Goal: Information Seeking & Learning: Learn about a topic

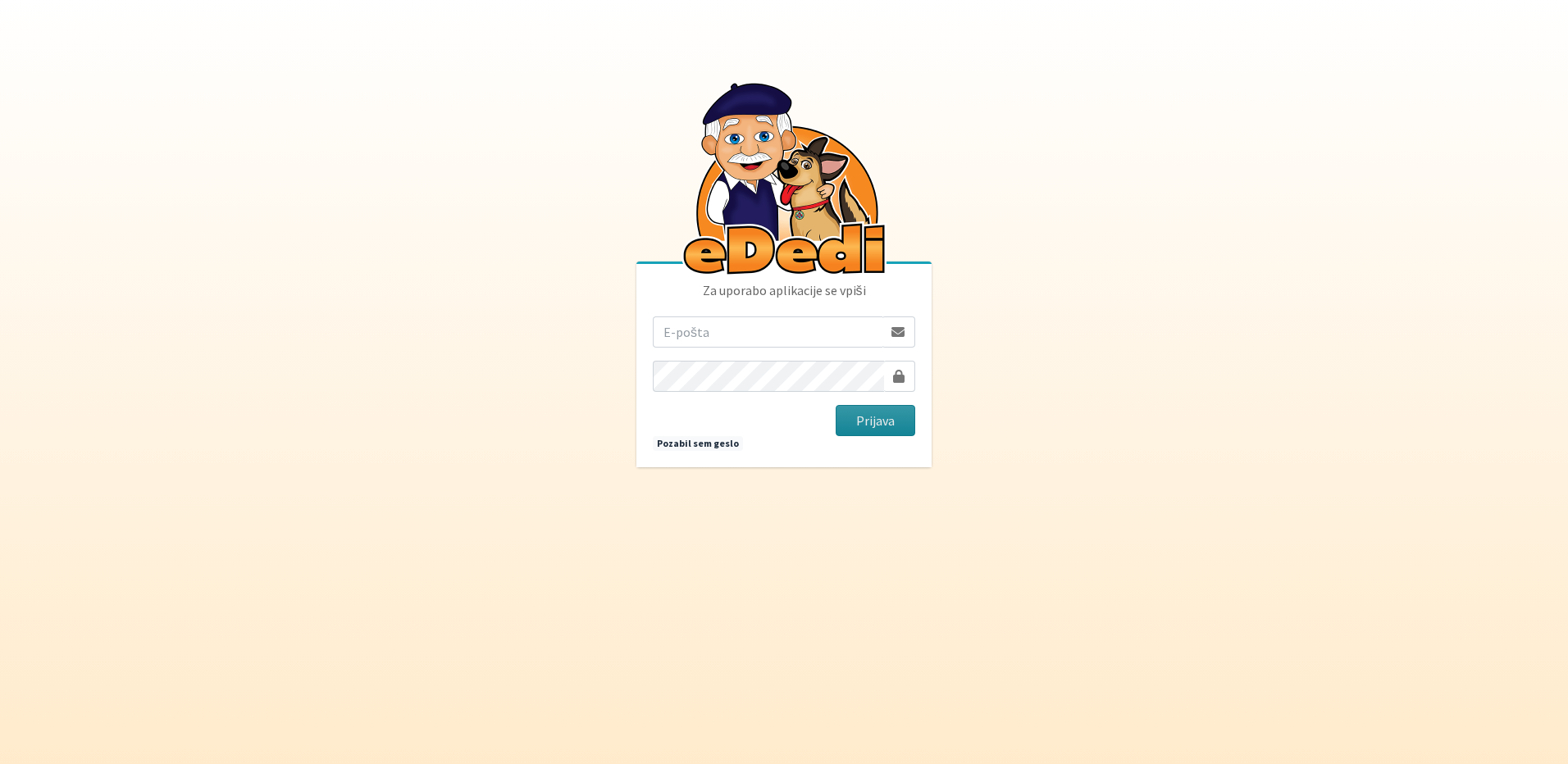
type input "[EMAIL_ADDRESS][DOMAIN_NAME]"
click at [908, 416] on button "Prijava" at bounding box center [875, 420] width 79 height 31
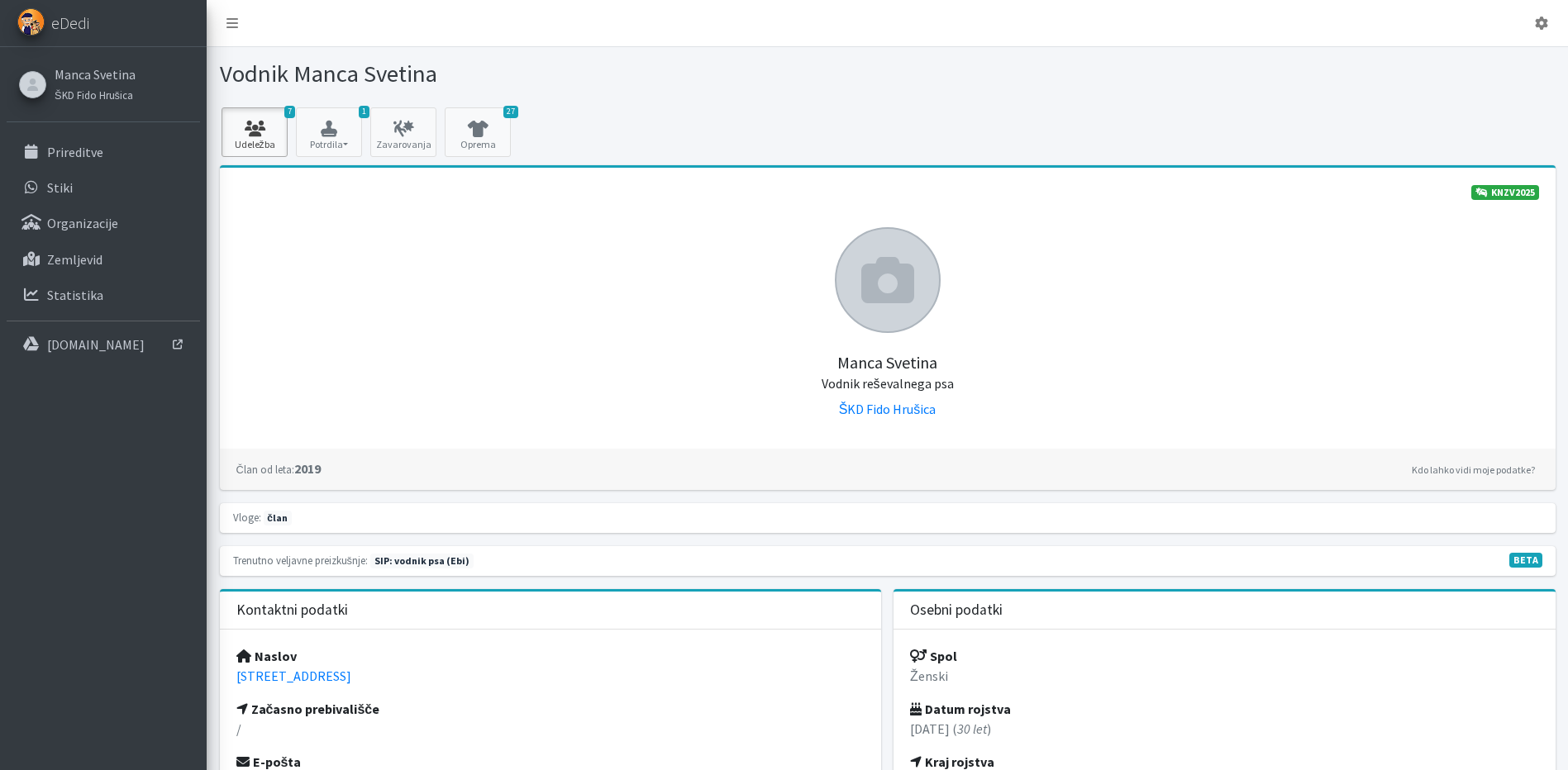
click at [250, 140] on link "7 Udeležba" at bounding box center [255, 132] width 66 height 50
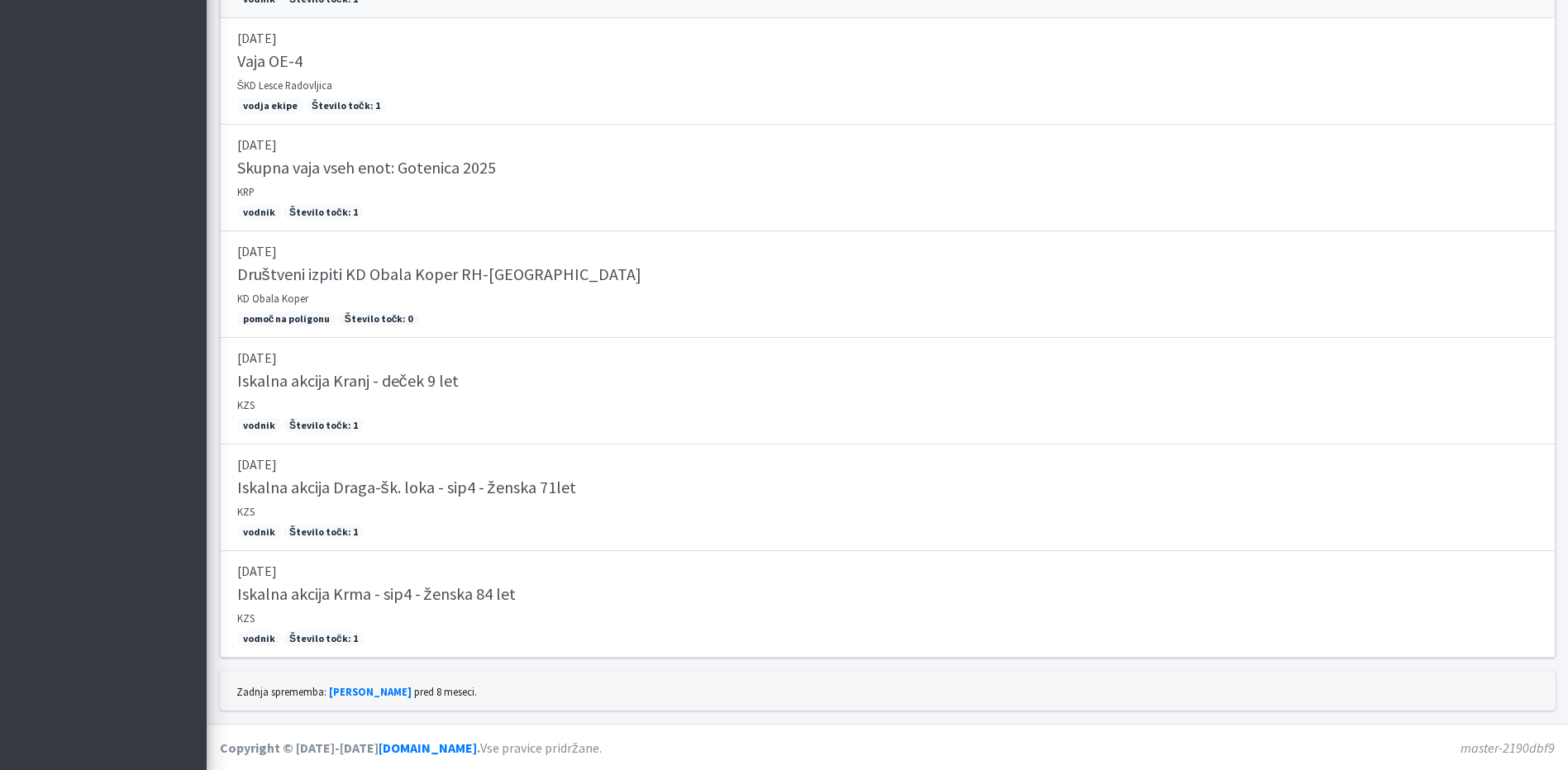
scroll to position [443, 0]
click at [571, 562] on p "09.09.2025" at bounding box center [887, 570] width 1301 height 20
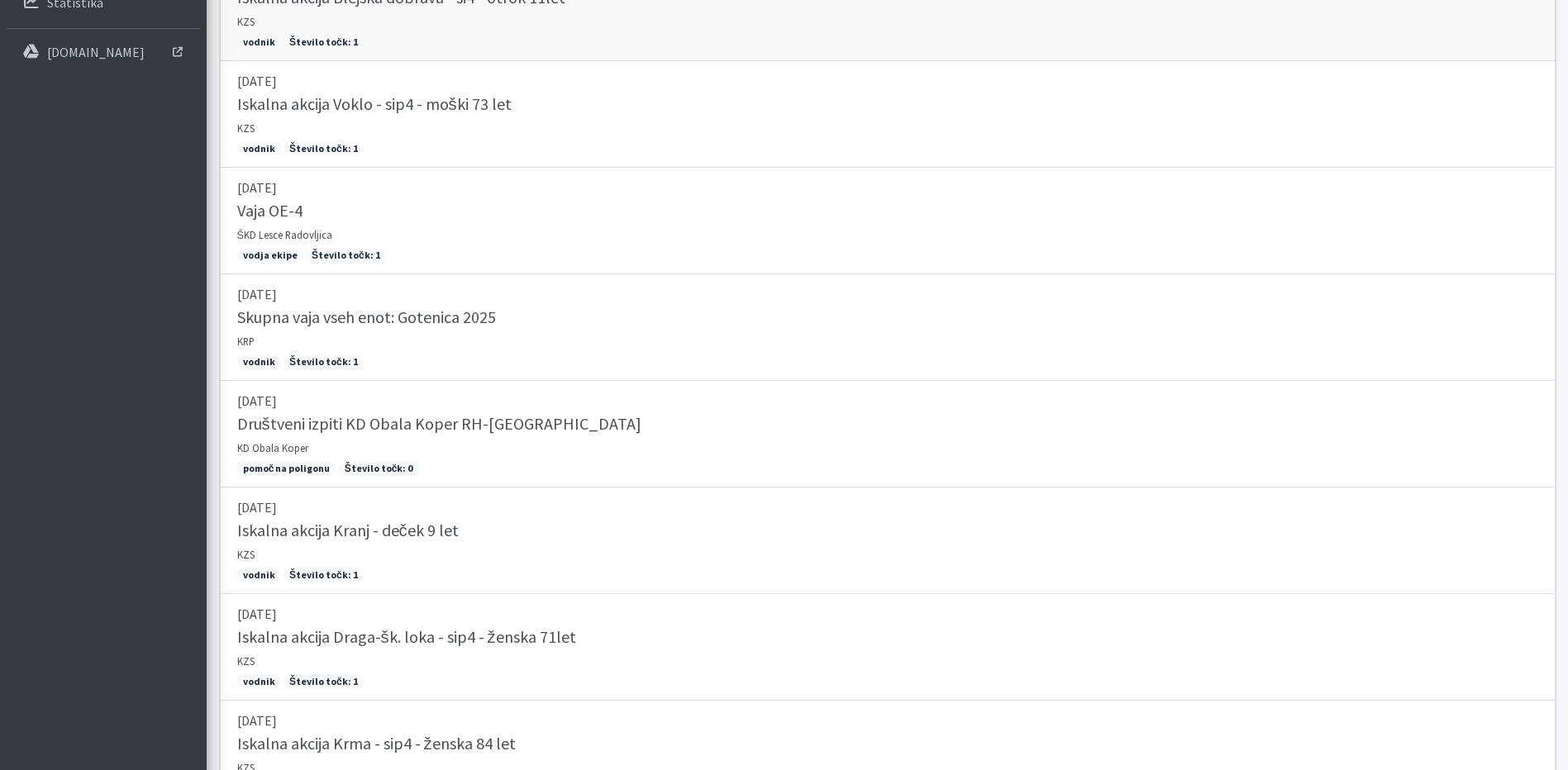
scroll to position [113, 0]
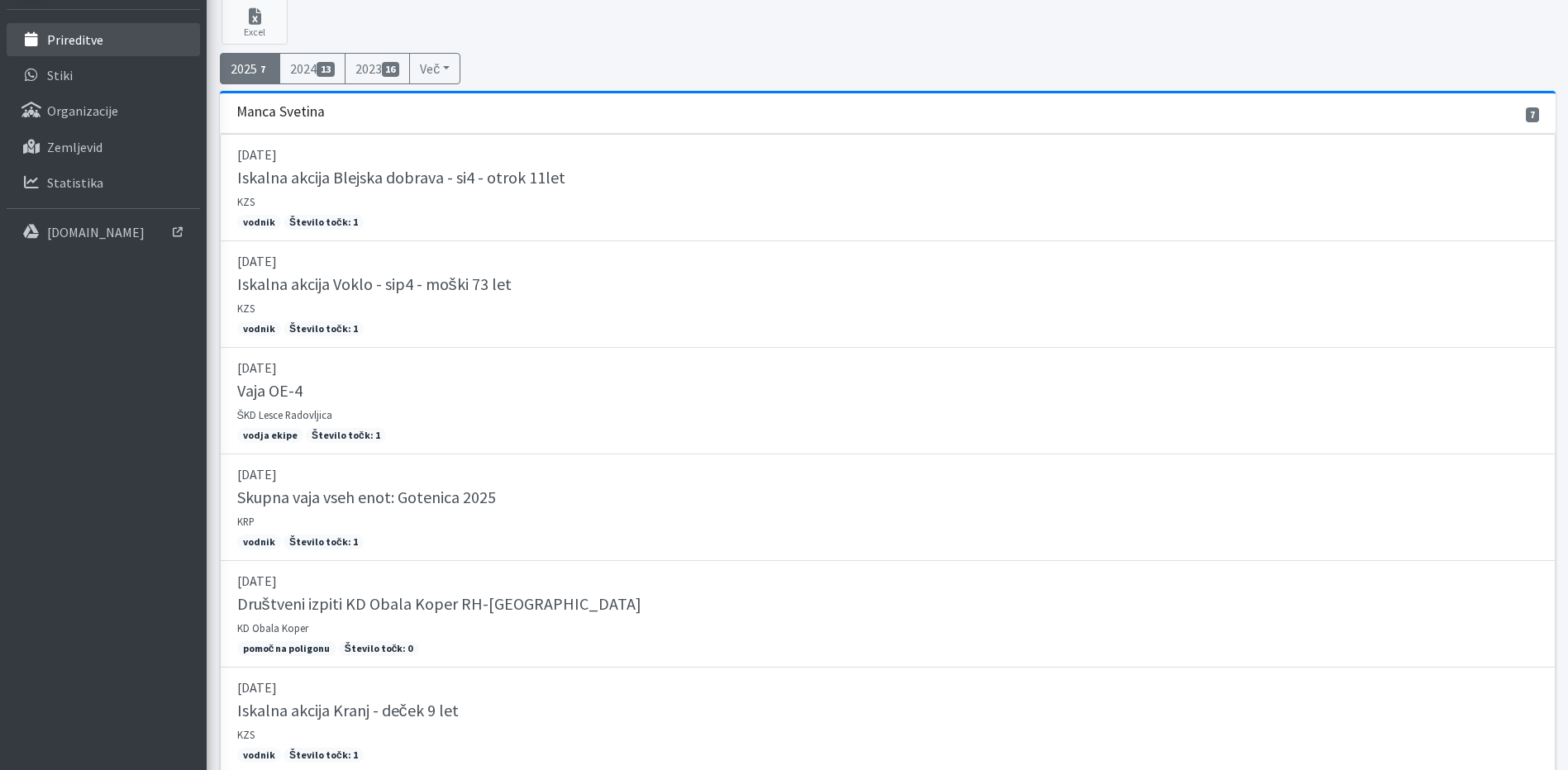
click at [86, 48] on link "Prireditve" at bounding box center [103, 39] width 194 height 33
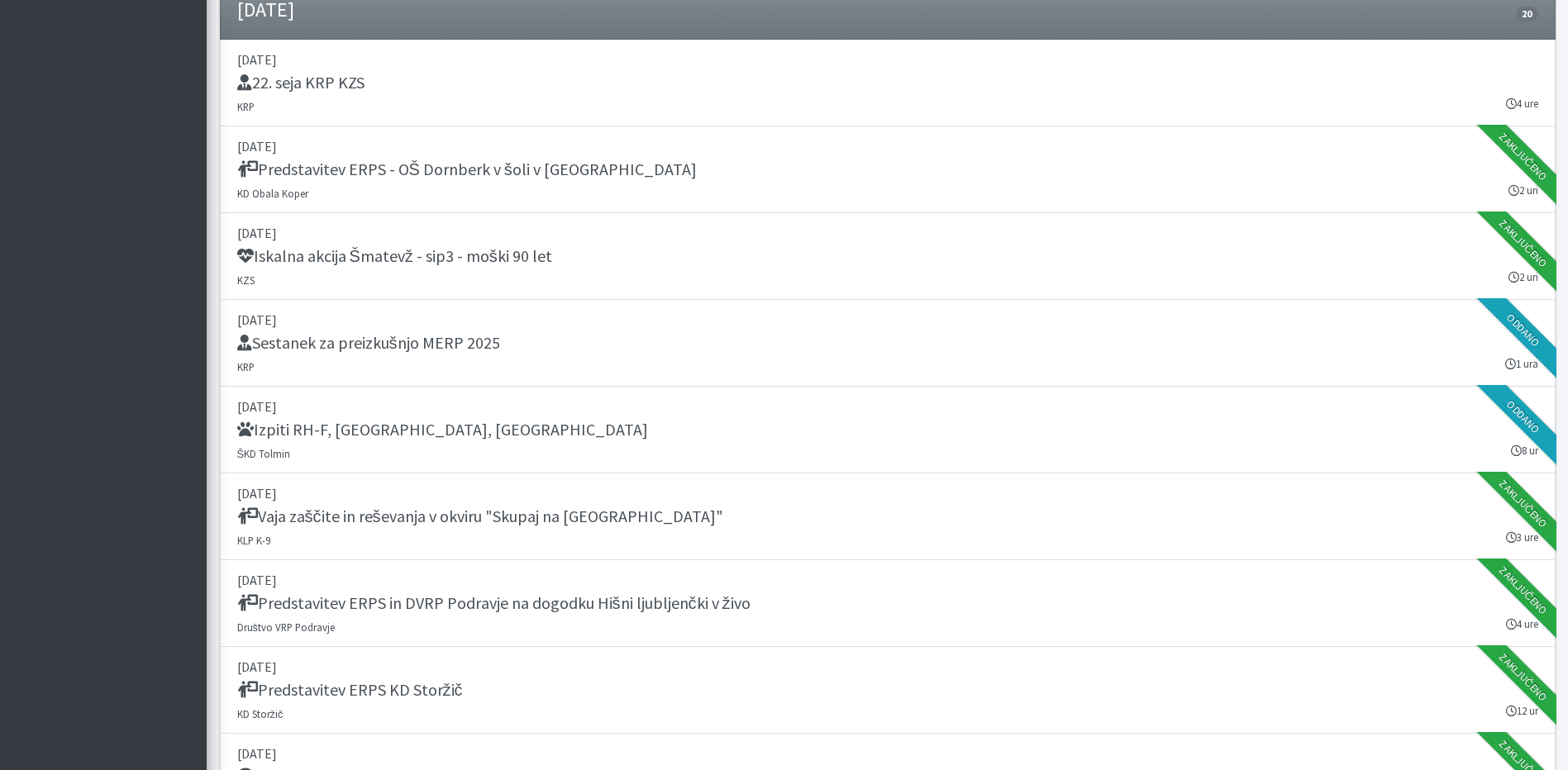
scroll to position [1323, 0]
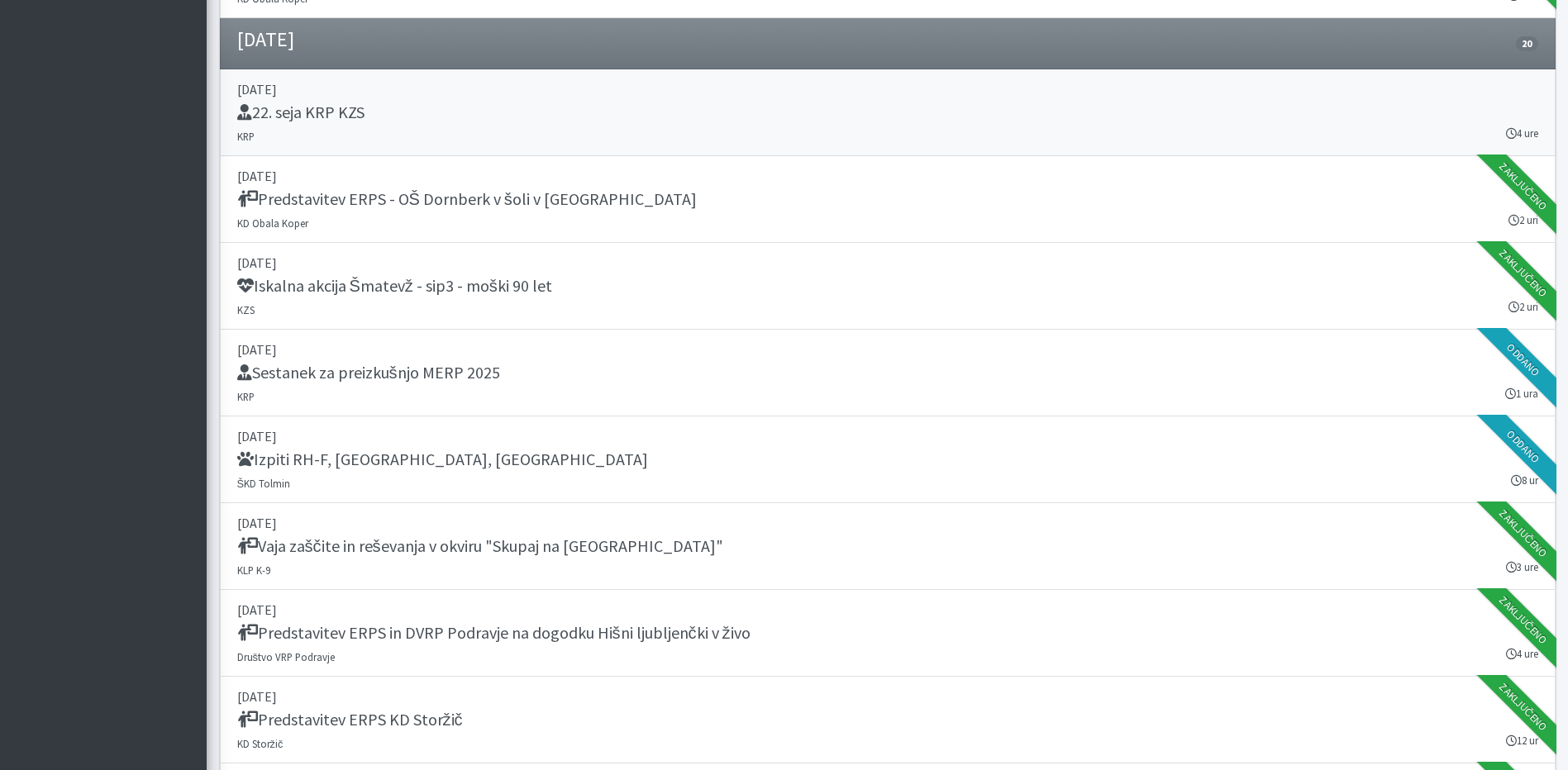
click at [416, 102] on div "22. seja KRP KZS" at bounding box center [887, 114] width 1301 height 24
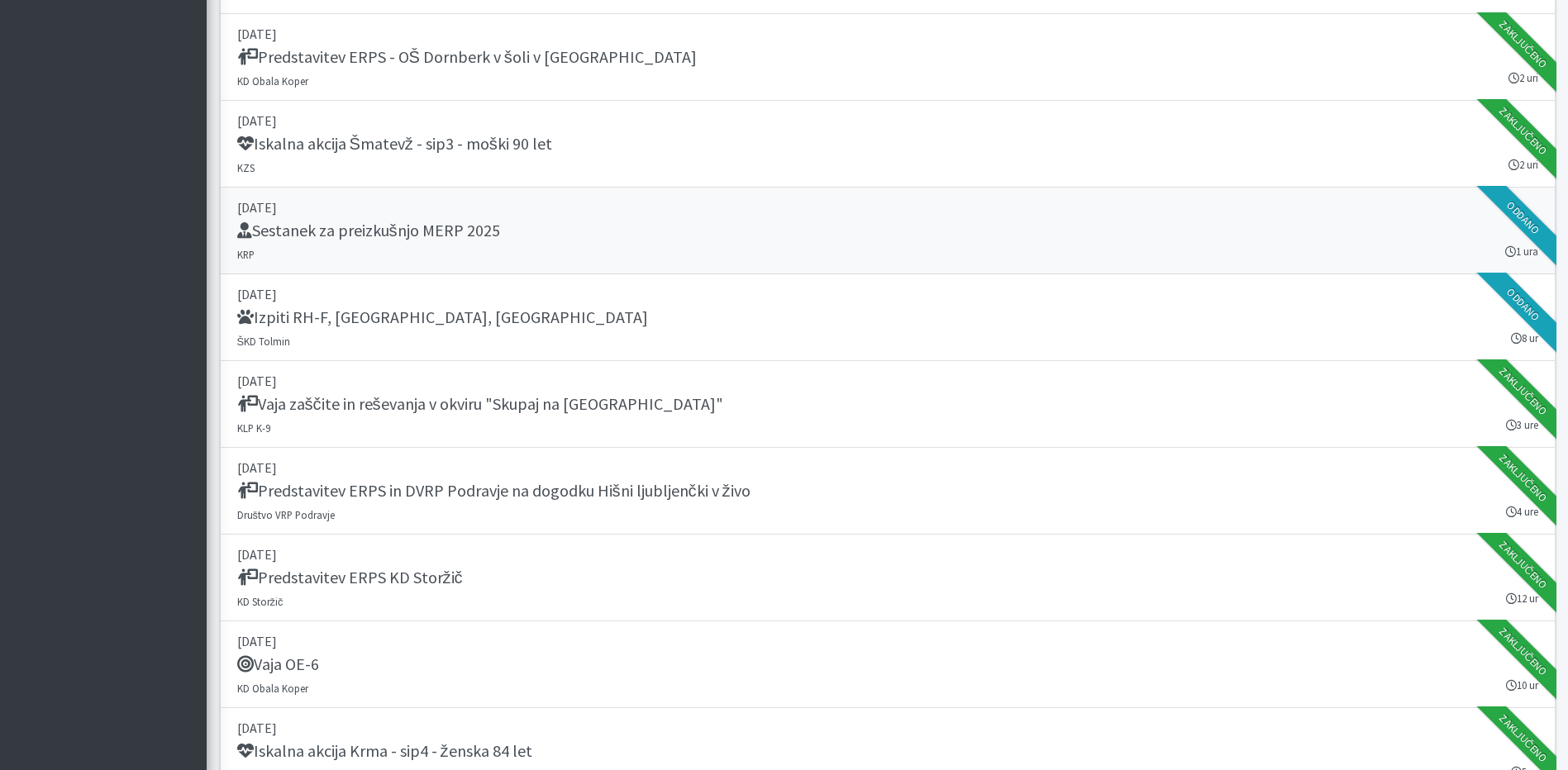
scroll to position [1488, 0]
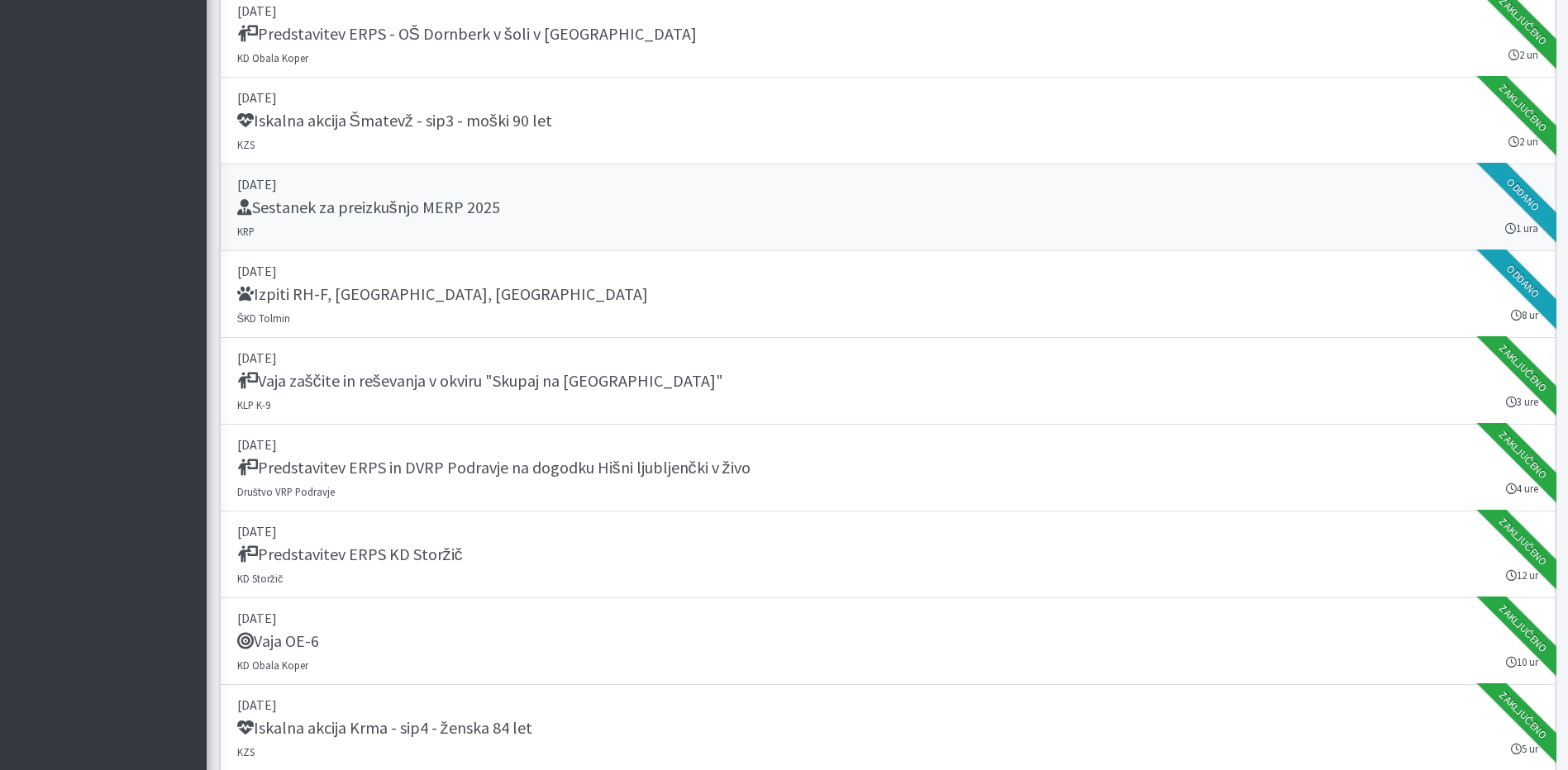
click at [468, 189] on p "04. september 2025" at bounding box center [887, 184] width 1301 height 20
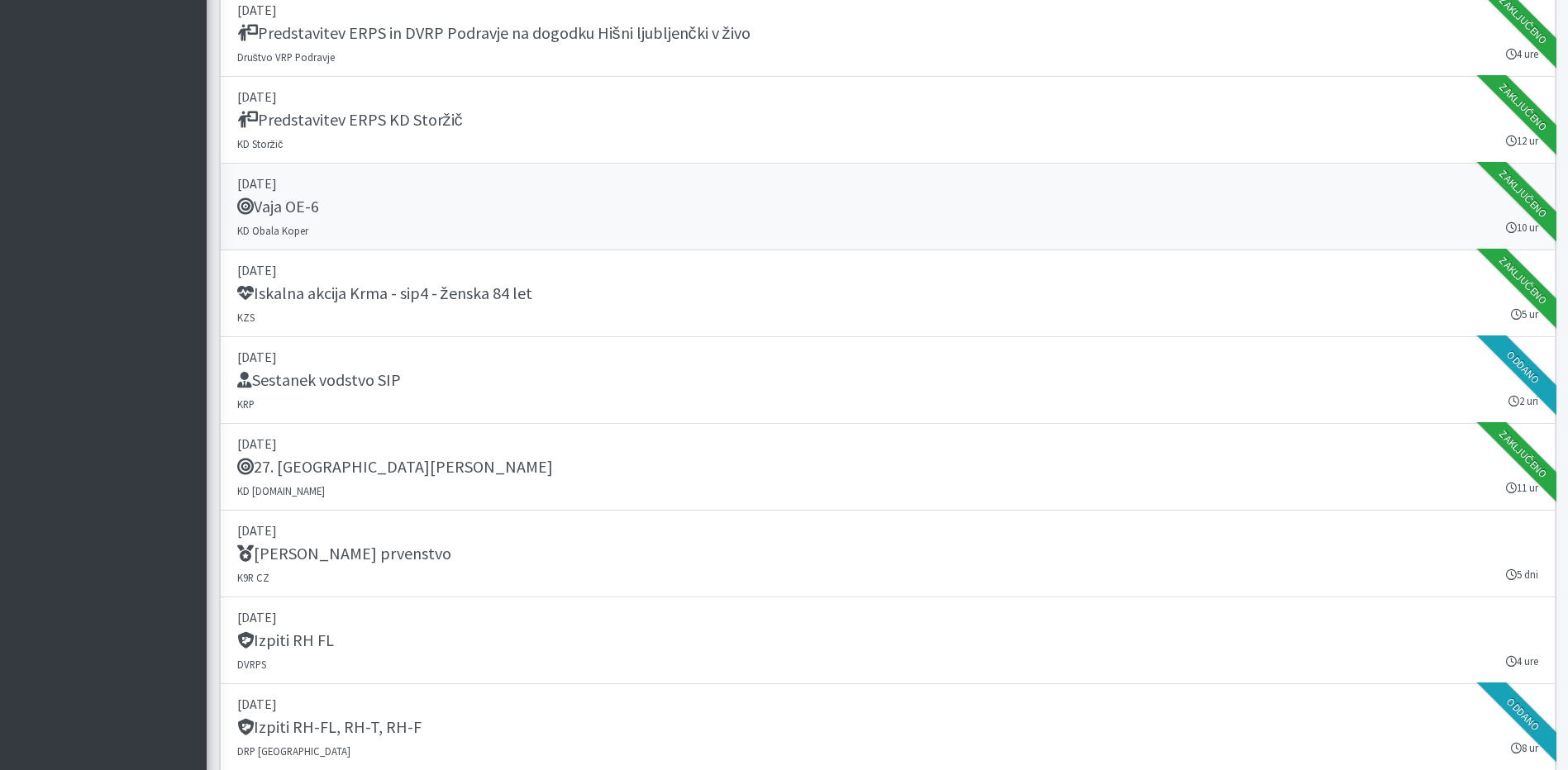
scroll to position [2066, 0]
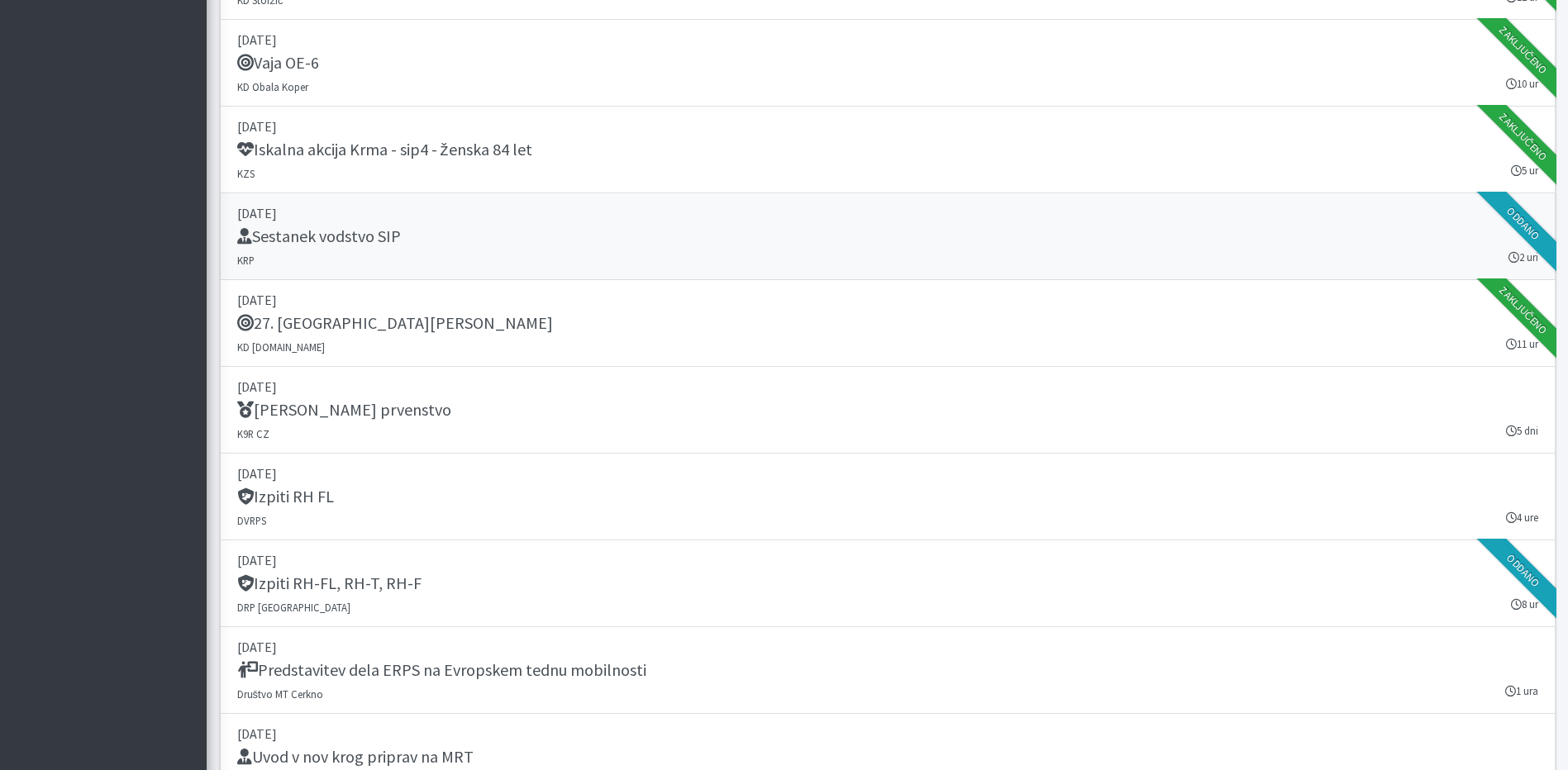
click at [369, 237] on h5 "Sestanek vodstvo SIP" at bounding box center [319, 236] width 164 height 20
click at [299, 311] on link "13. september 2025 27. Memorial Boža Talana KD SAR.SI 11 ur Zaključeno" at bounding box center [887, 323] width 1336 height 86
click at [441, 260] on link "10. september 2025 Sestanek vodstvo SIP KRP 2 uri Oddano" at bounding box center [887, 237] width 1336 height 86
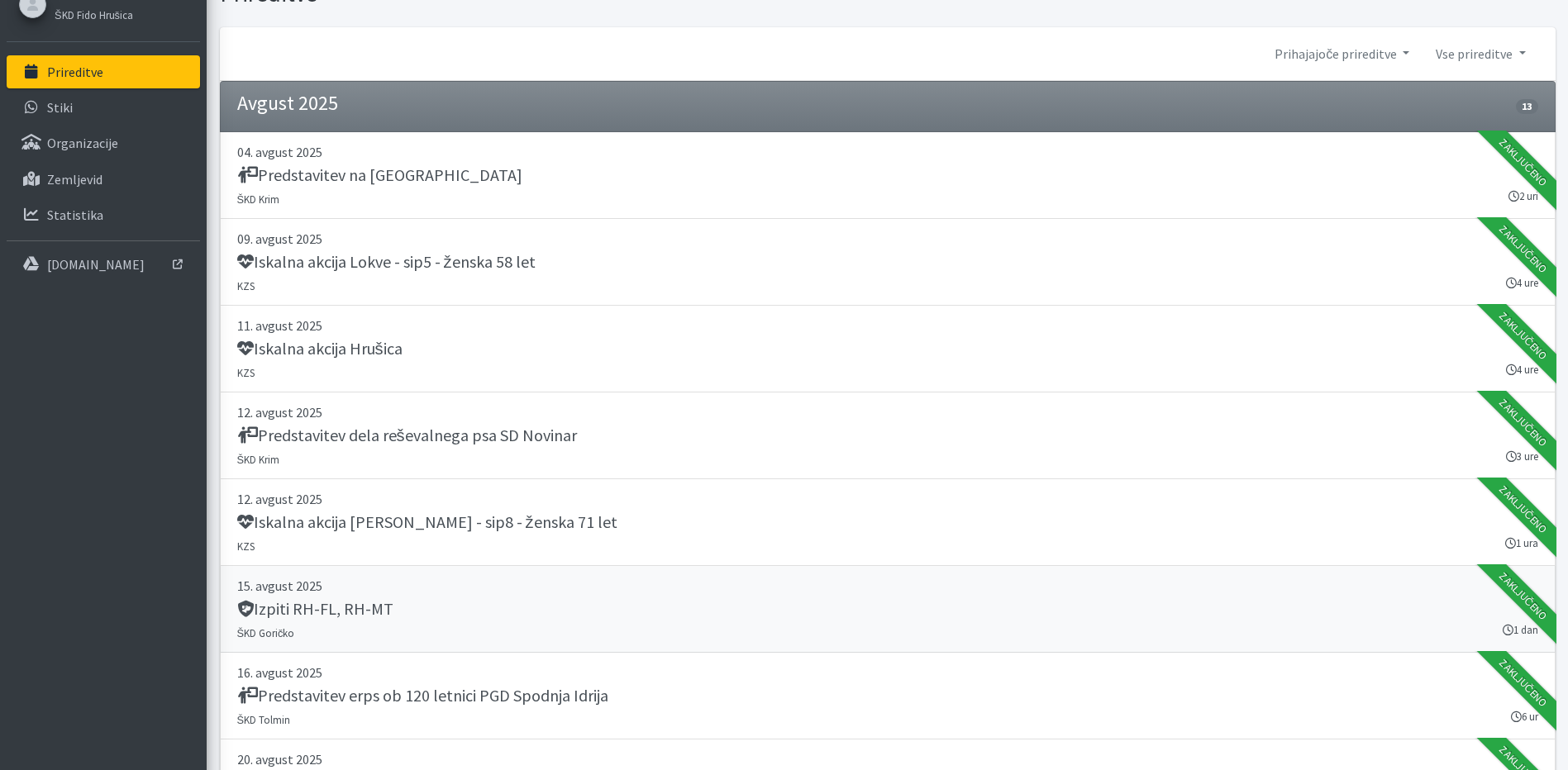
scroll to position [0, 0]
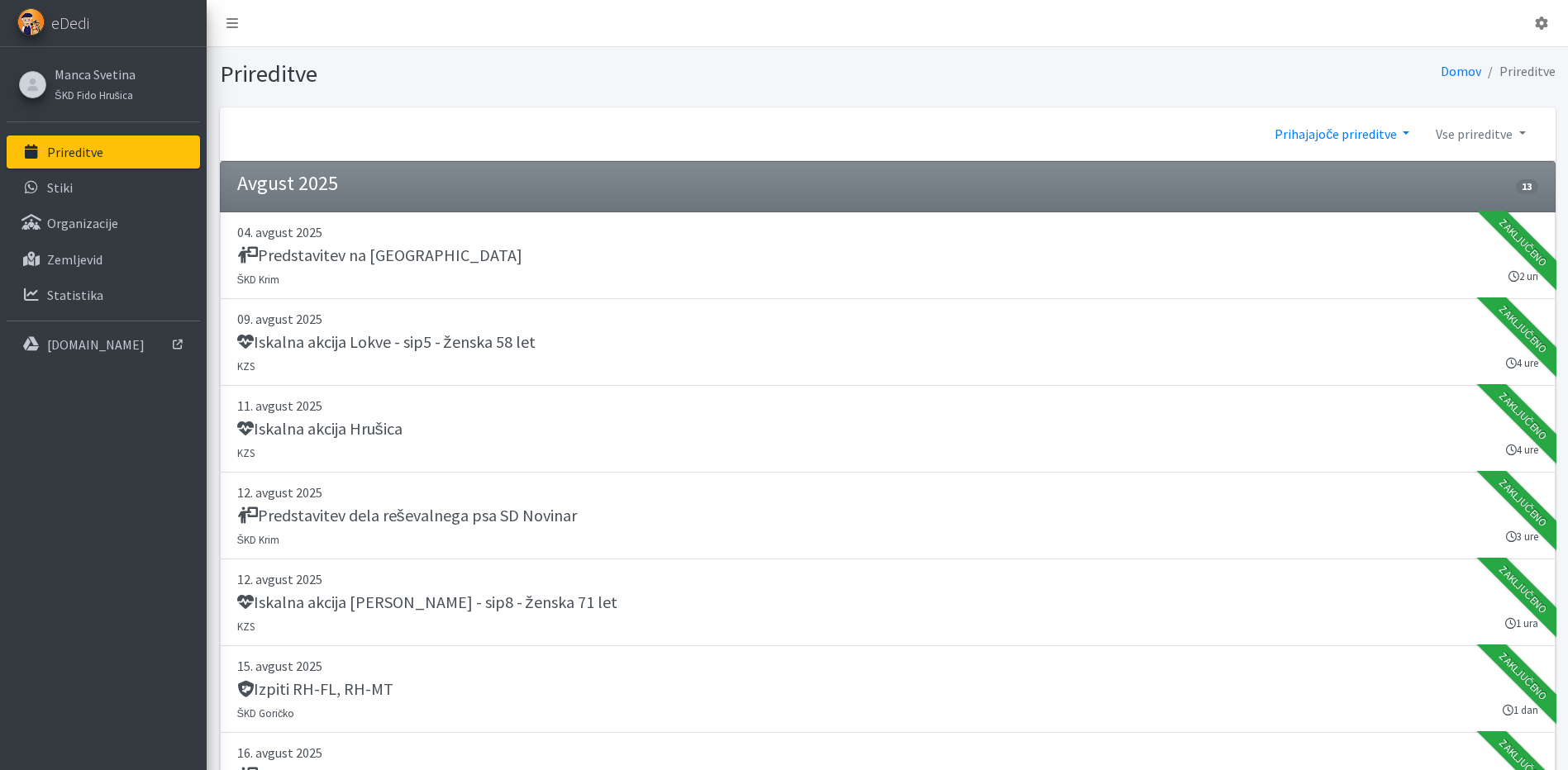
click at [1345, 132] on link "Prihajajoče prireditve" at bounding box center [1341, 134] width 161 height 33
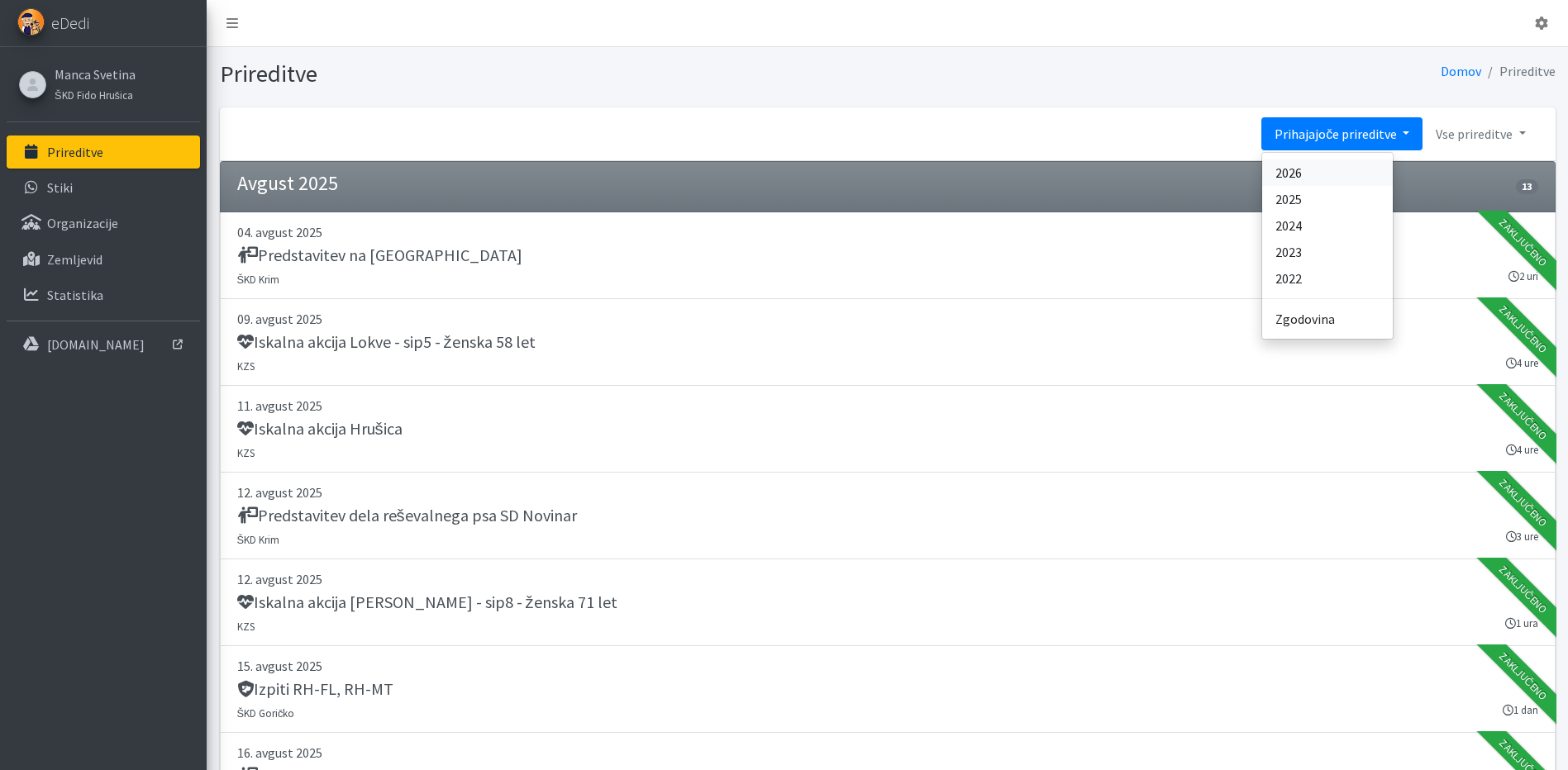
click at [1318, 161] on link "2026" at bounding box center [1327, 173] width 131 height 26
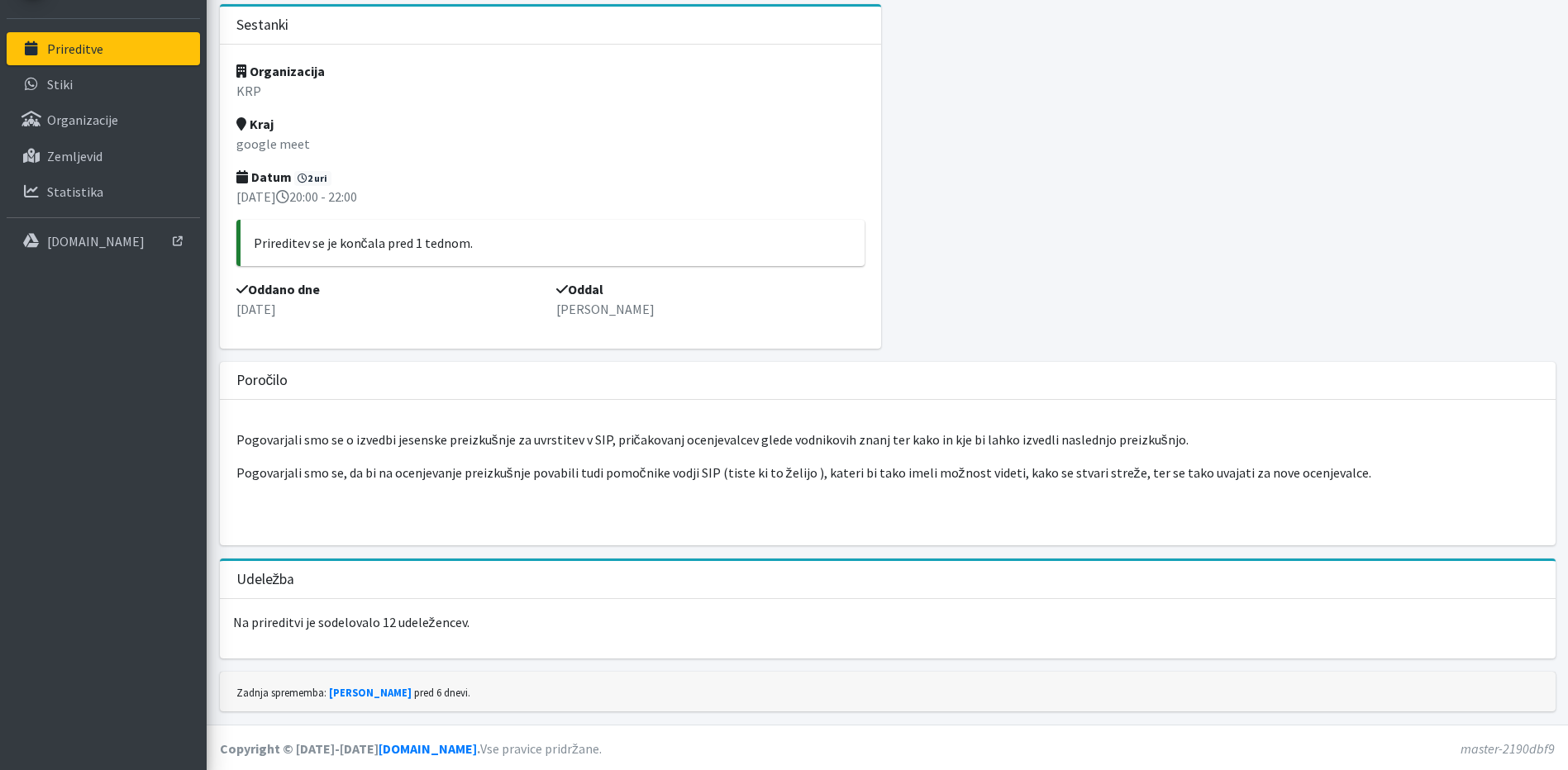
scroll to position [105, 0]
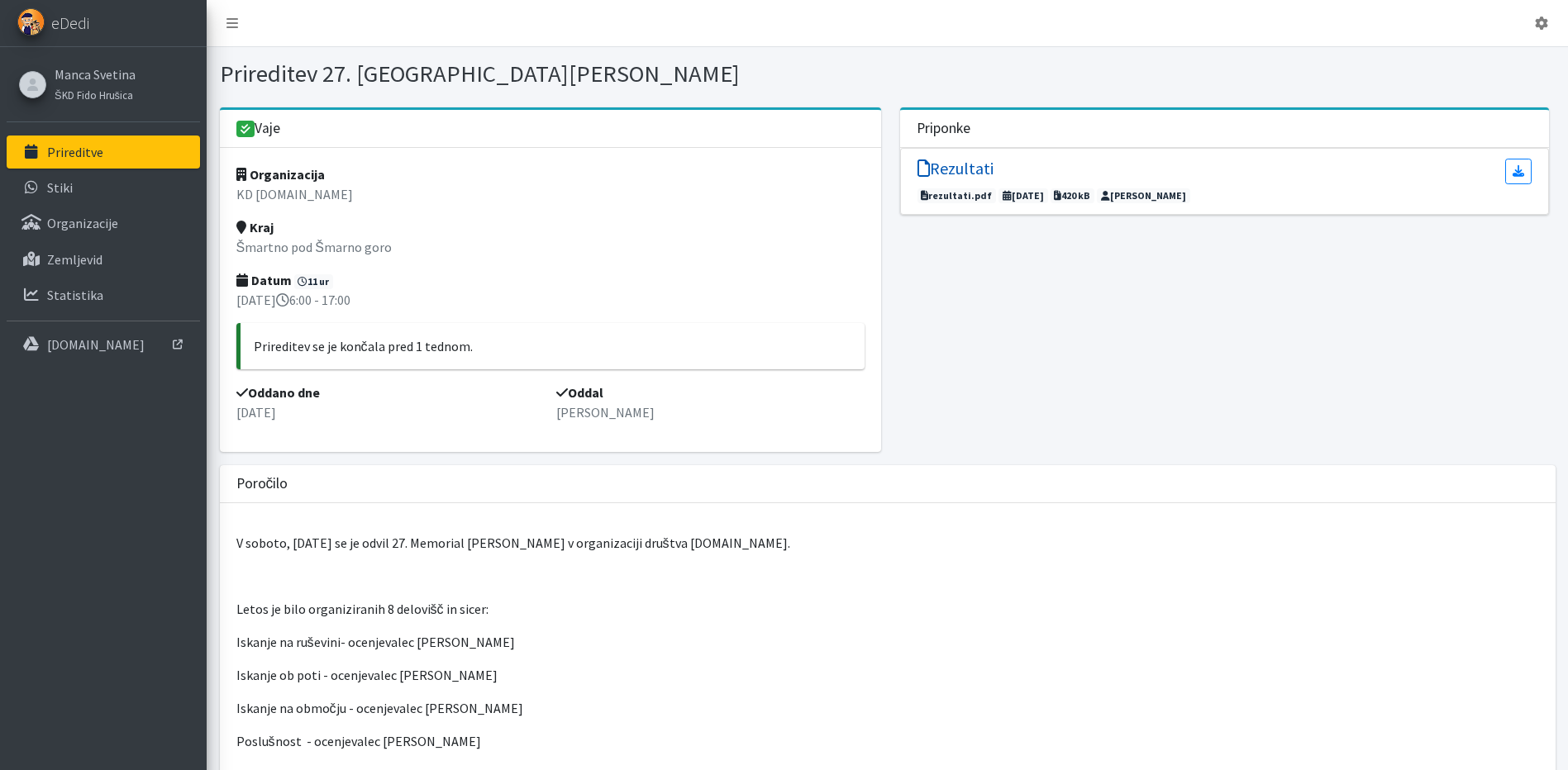
click at [953, 167] on h5 "Rezultati" at bounding box center [955, 168] width 76 height 20
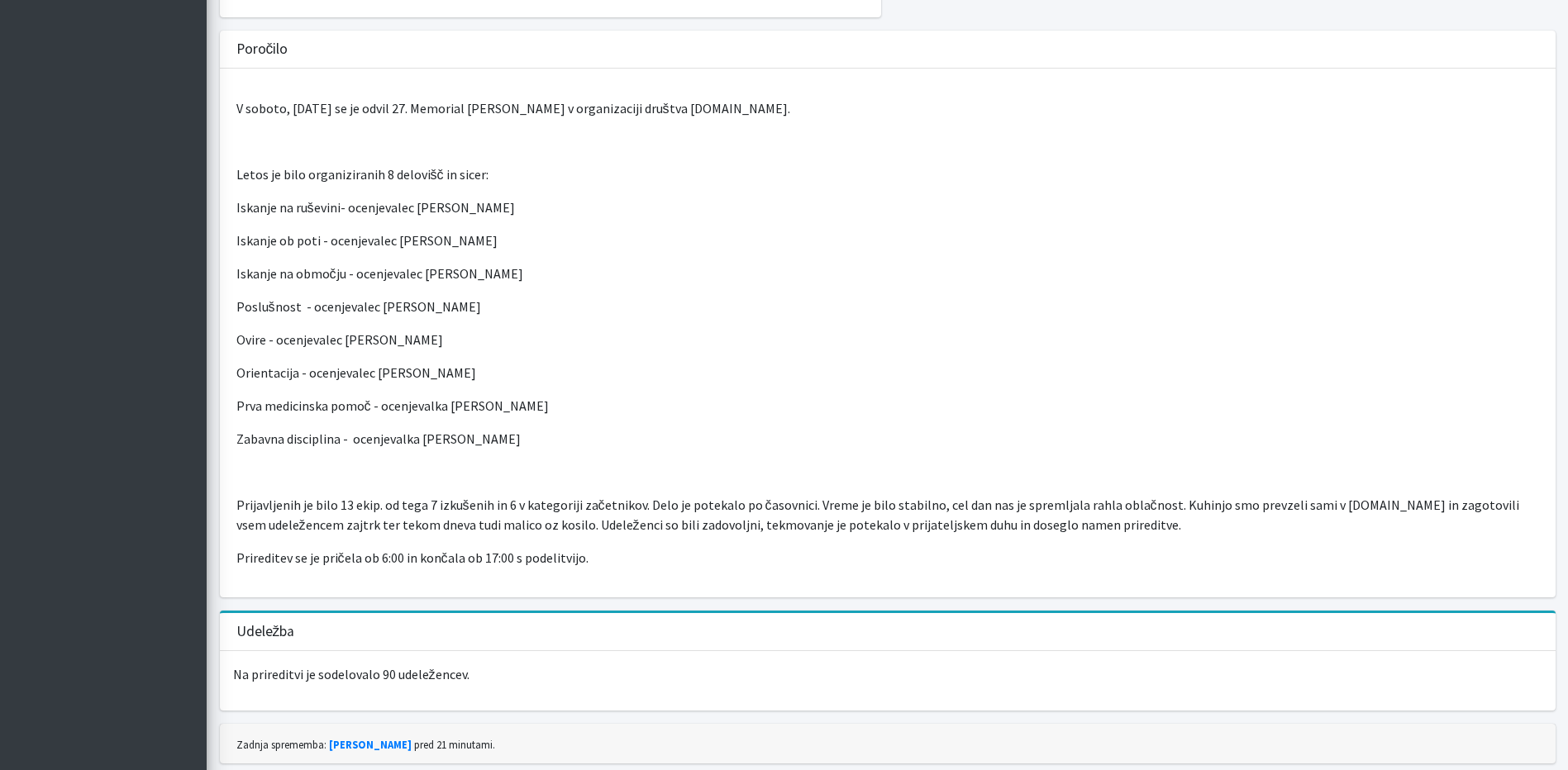
scroll to position [406, 0]
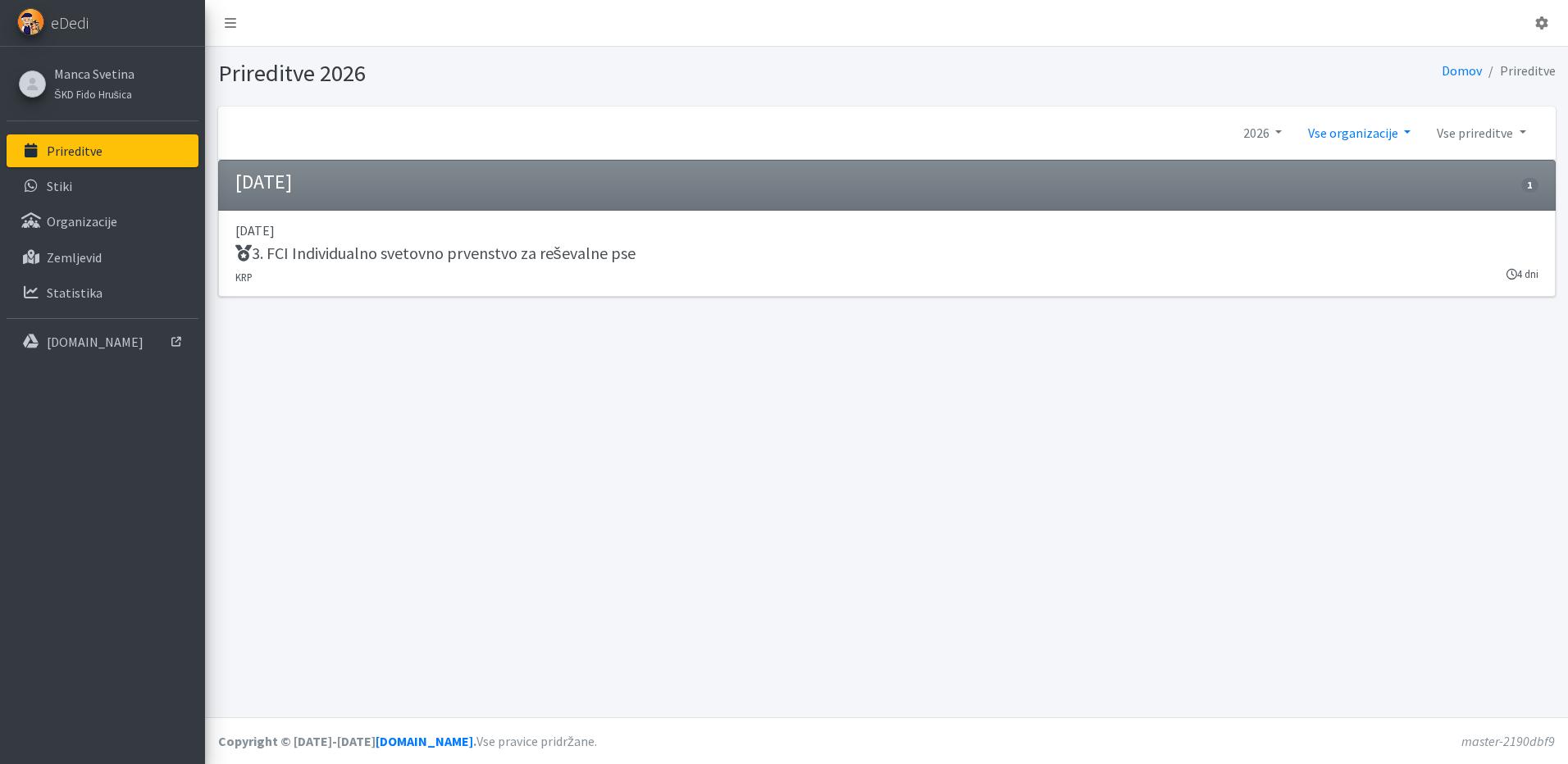
click at [1380, 139] on link "Vse organizacije" at bounding box center [1359, 132] width 129 height 33
click at [1258, 137] on link "2026" at bounding box center [1262, 132] width 64 height 33
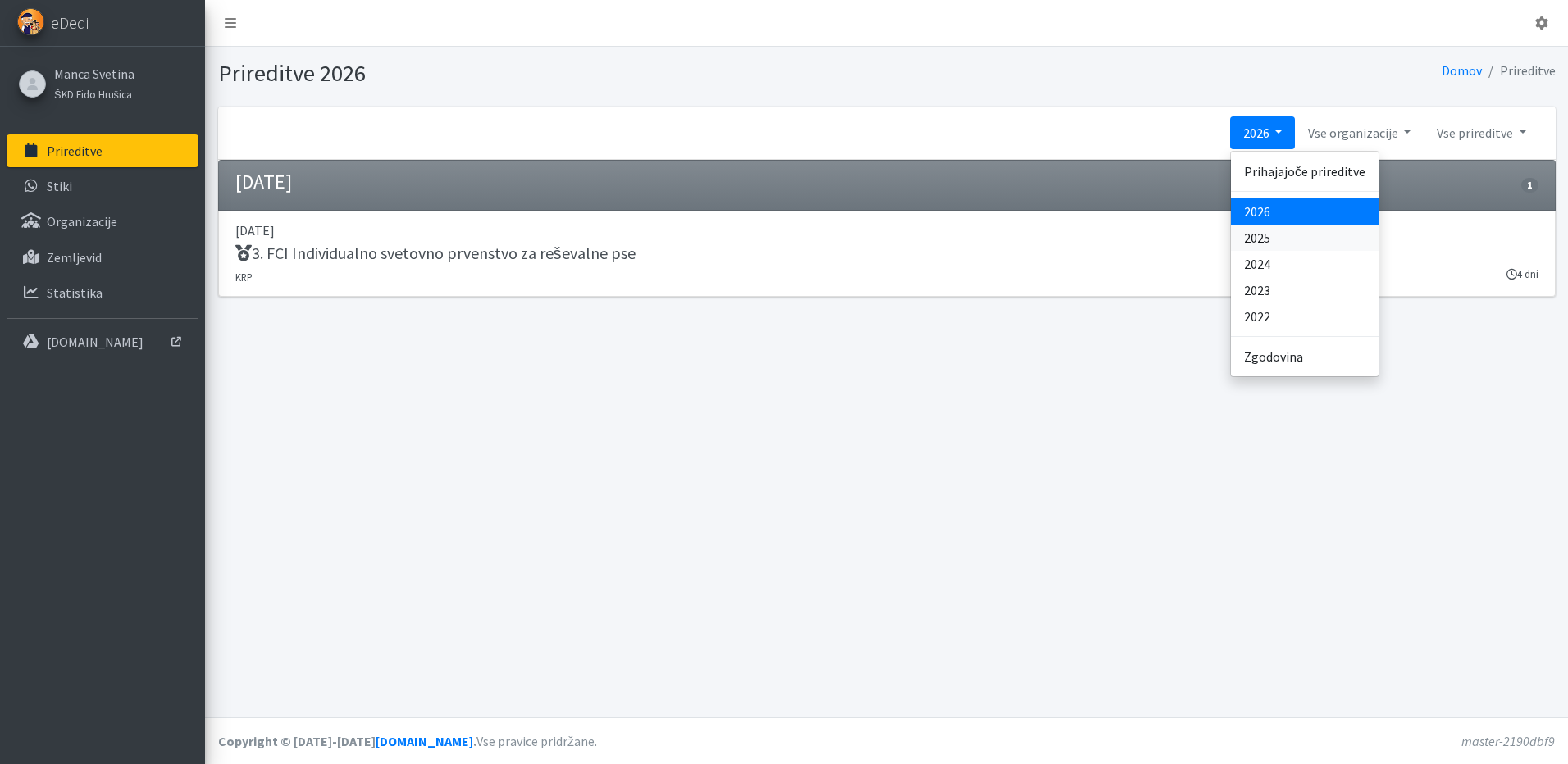
click at [1261, 229] on link "2025" at bounding box center [1305, 238] width 147 height 26
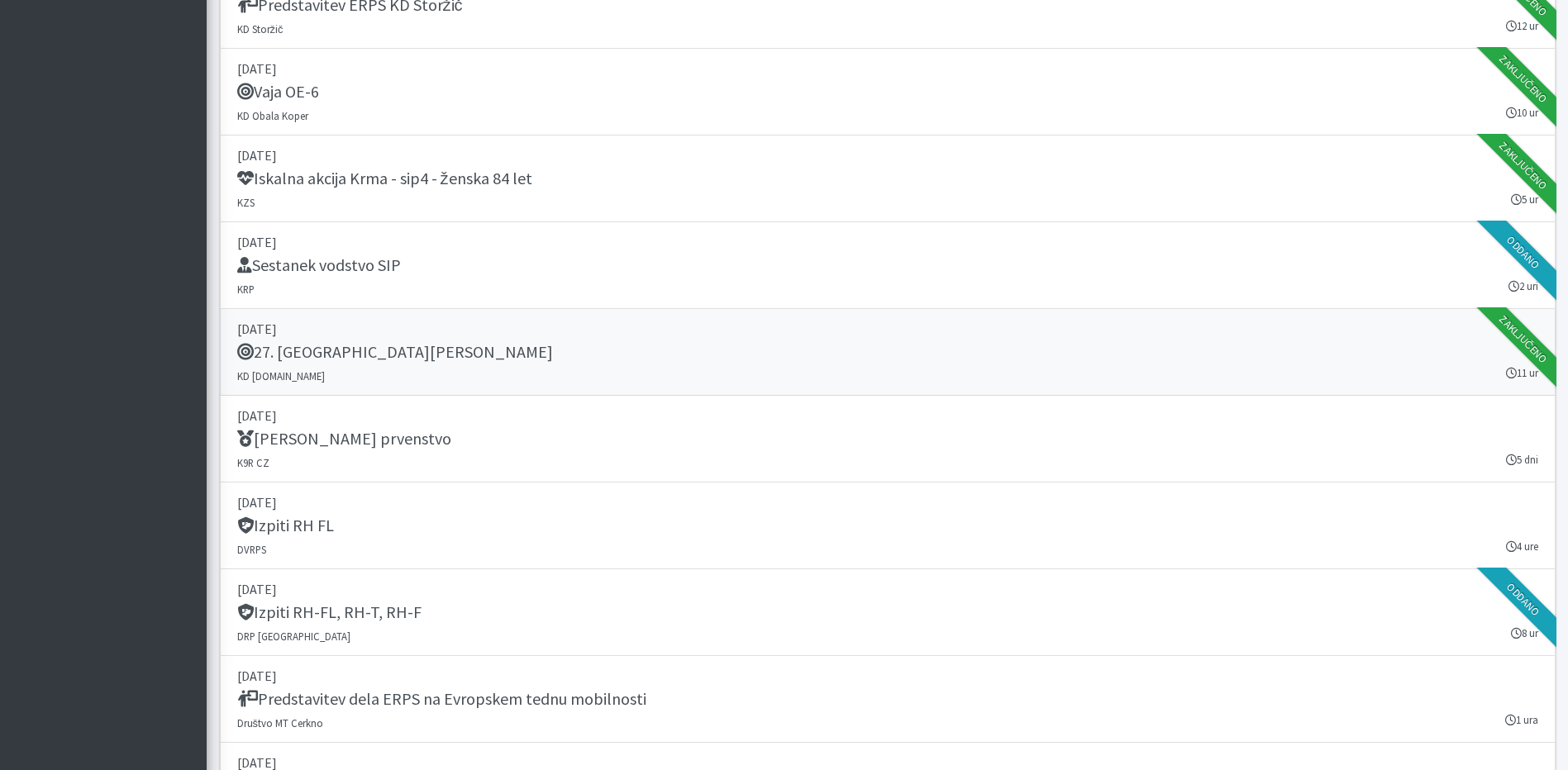
scroll to position [19433, 0]
